Goal: Check status

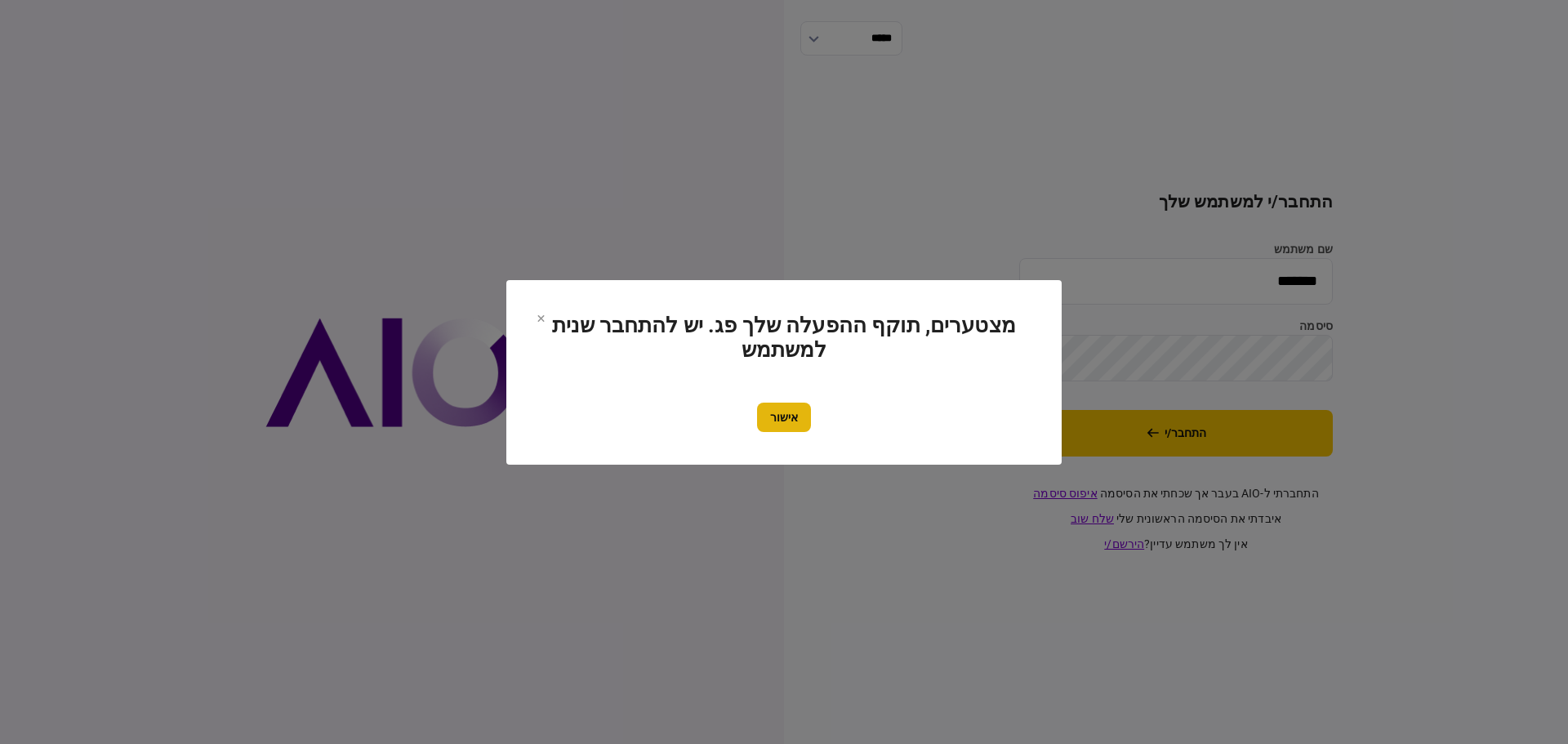
click at [795, 421] on button "אישור" at bounding box center [784, 417] width 54 height 30
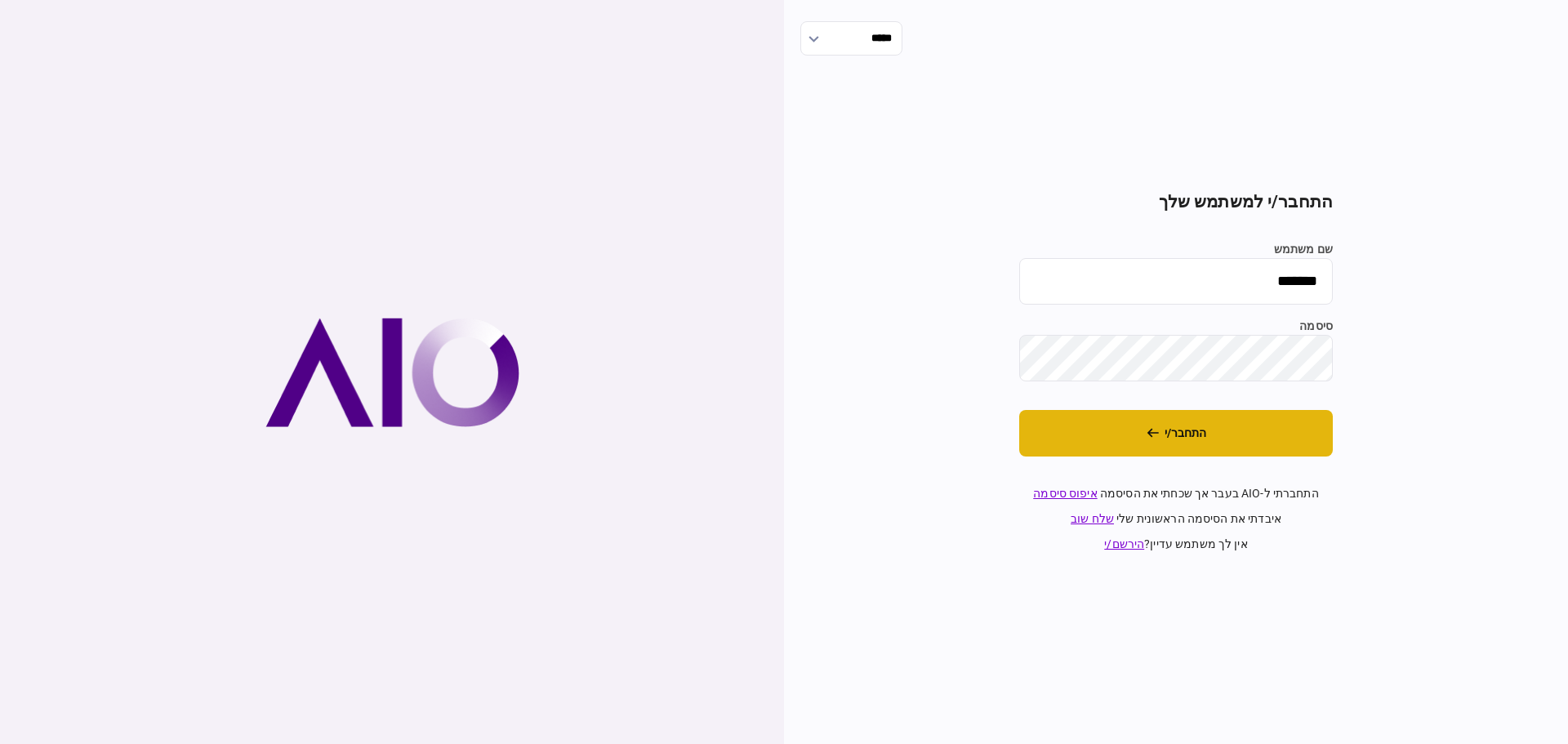
click at [1189, 438] on button "התחבר/י" at bounding box center [1175, 434] width 314 height 47
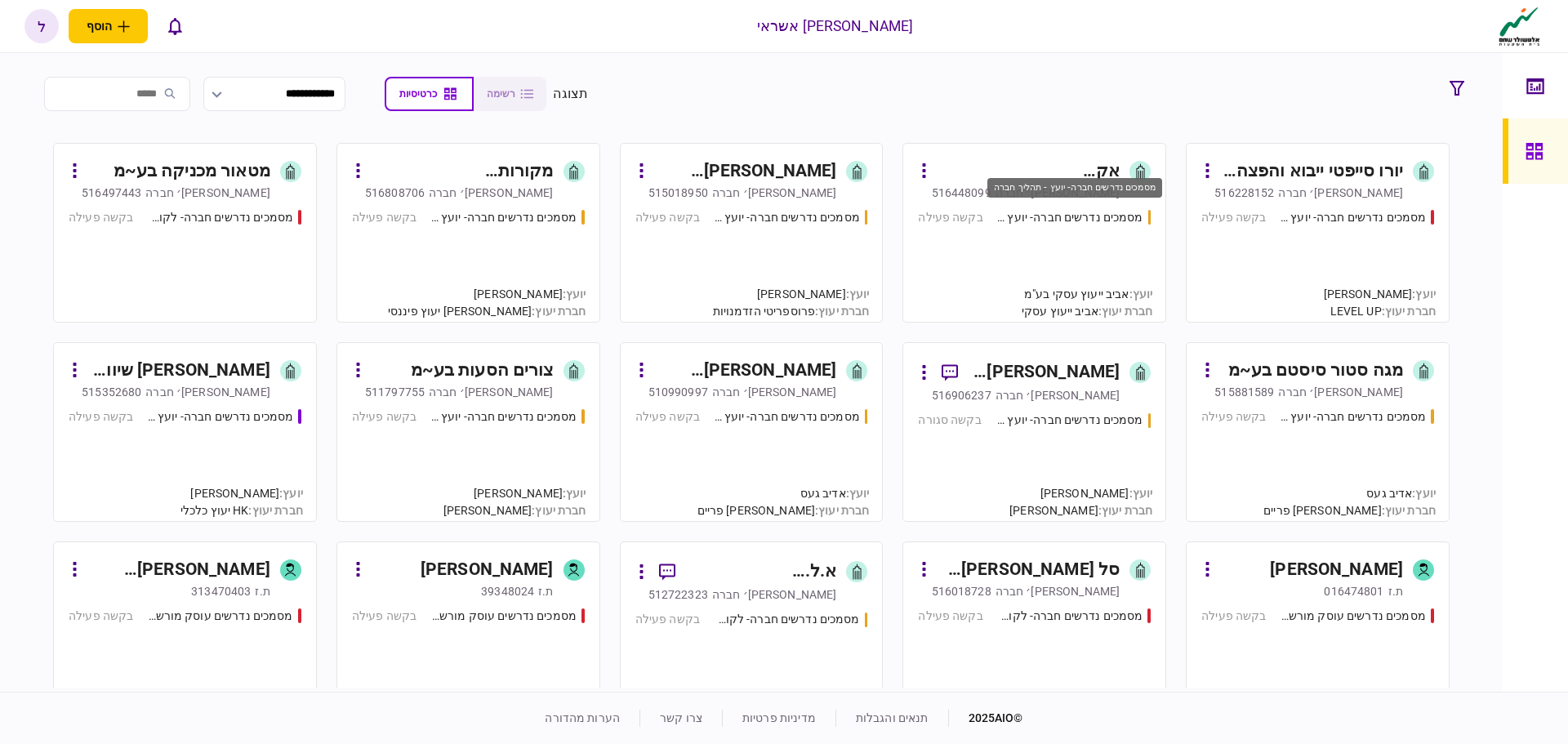
click at [1036, 223] on div "מסמכים נדרשים חברה- יועץ - תהליך חברה" at bounding box center [1069, 217] width 147 height 17
click at [1350, 257] on div "מסמכים נדרשים חברה- יועץ - תהליך חברה בקשה פעילה" at bounding box center [1317, 258] width 233 height 99
